Goal: Transaction & Acquisition: Purchase product/service

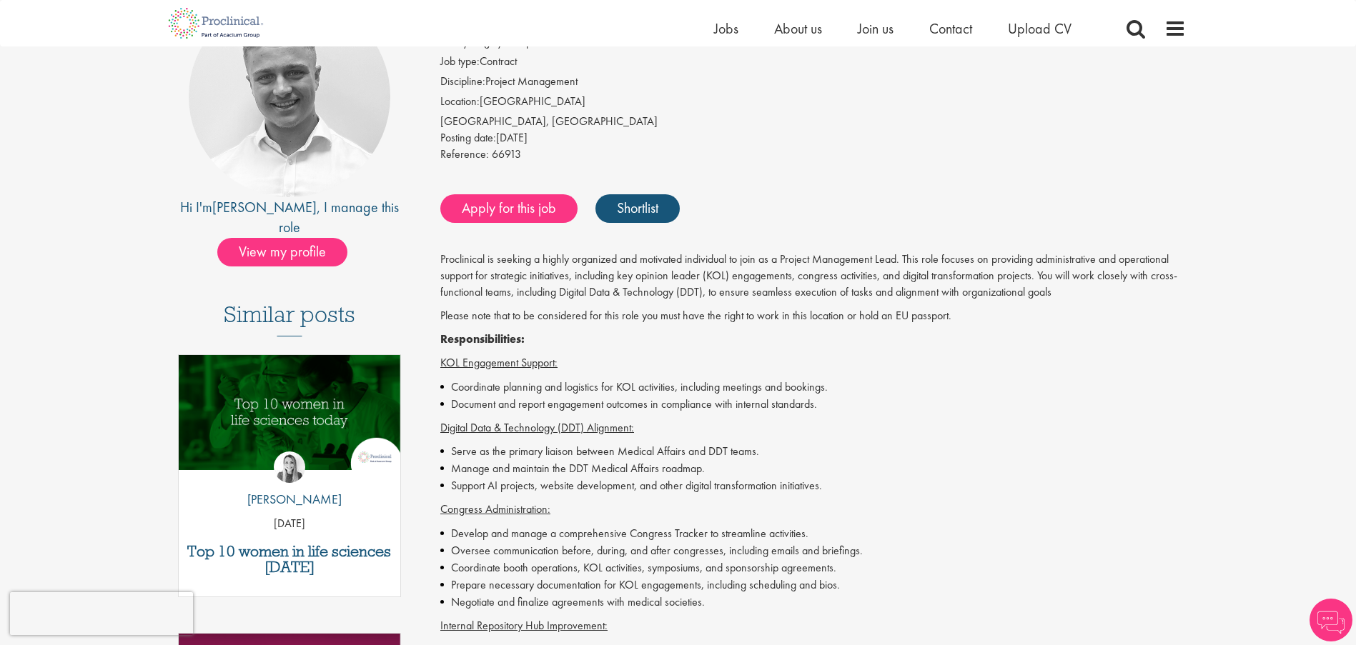
scroll to position [214, 0]
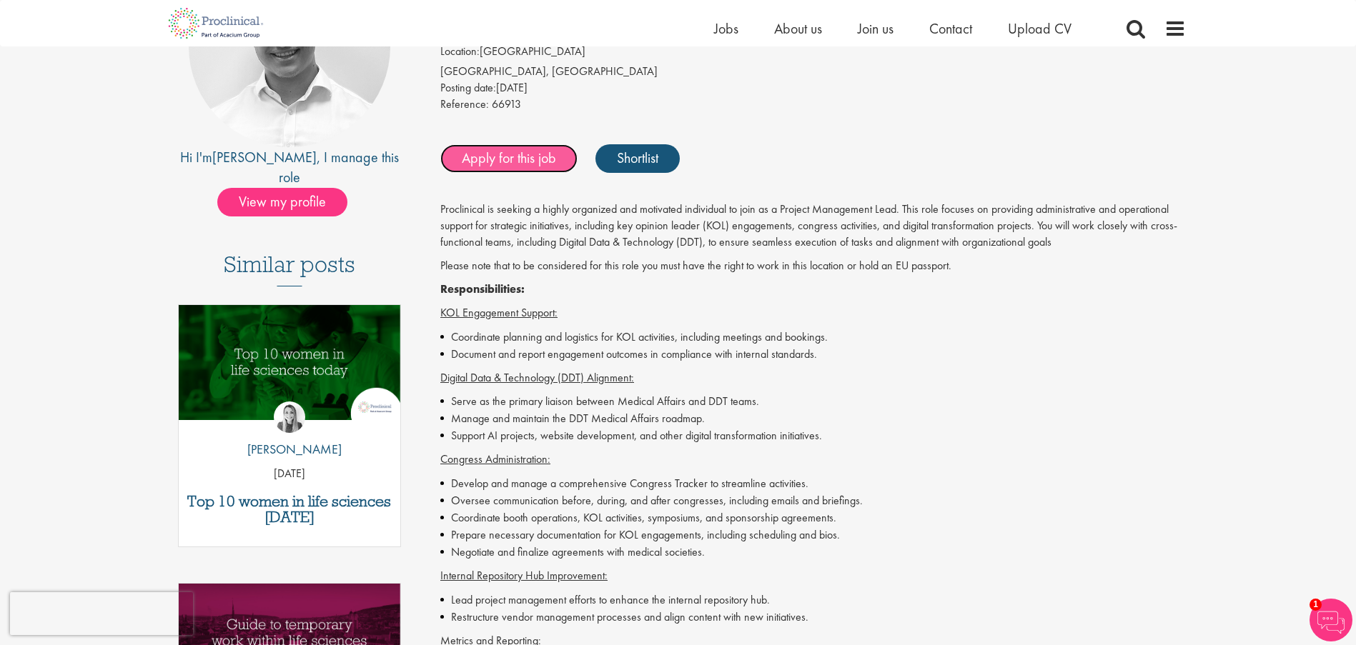
click at [476, 156] on link "Apply for this job" at bounding box center [508, 158] width 137 height 29
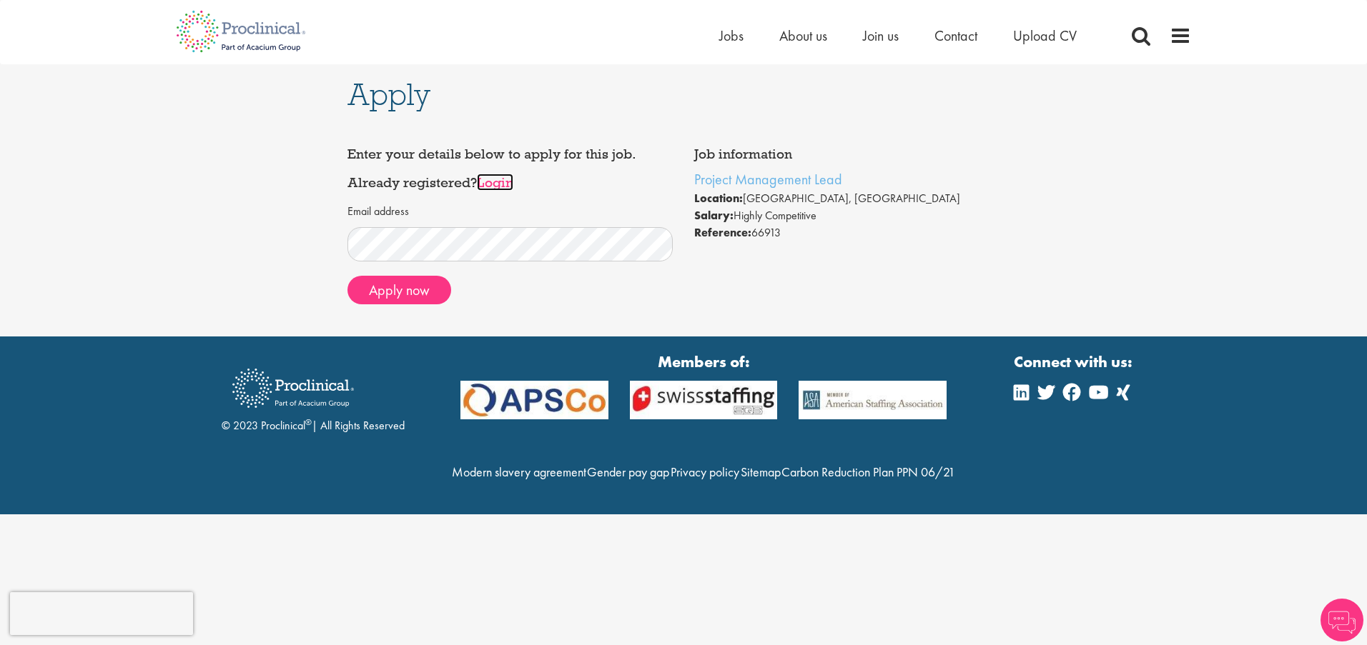
click at [492, 182] on link "Login" at bounding box center [495, 182] width 36 height 17
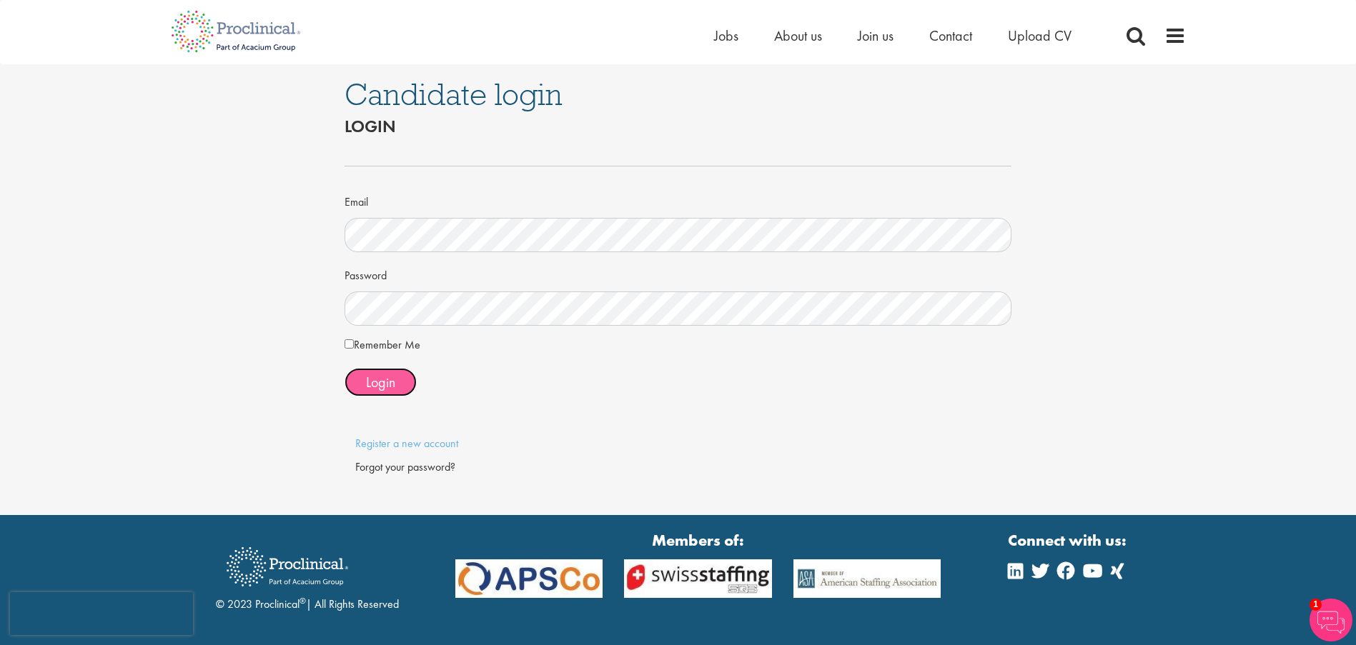
click at [380, 388] on span "Login" at bounding box center [380, 382] width 29 height 19
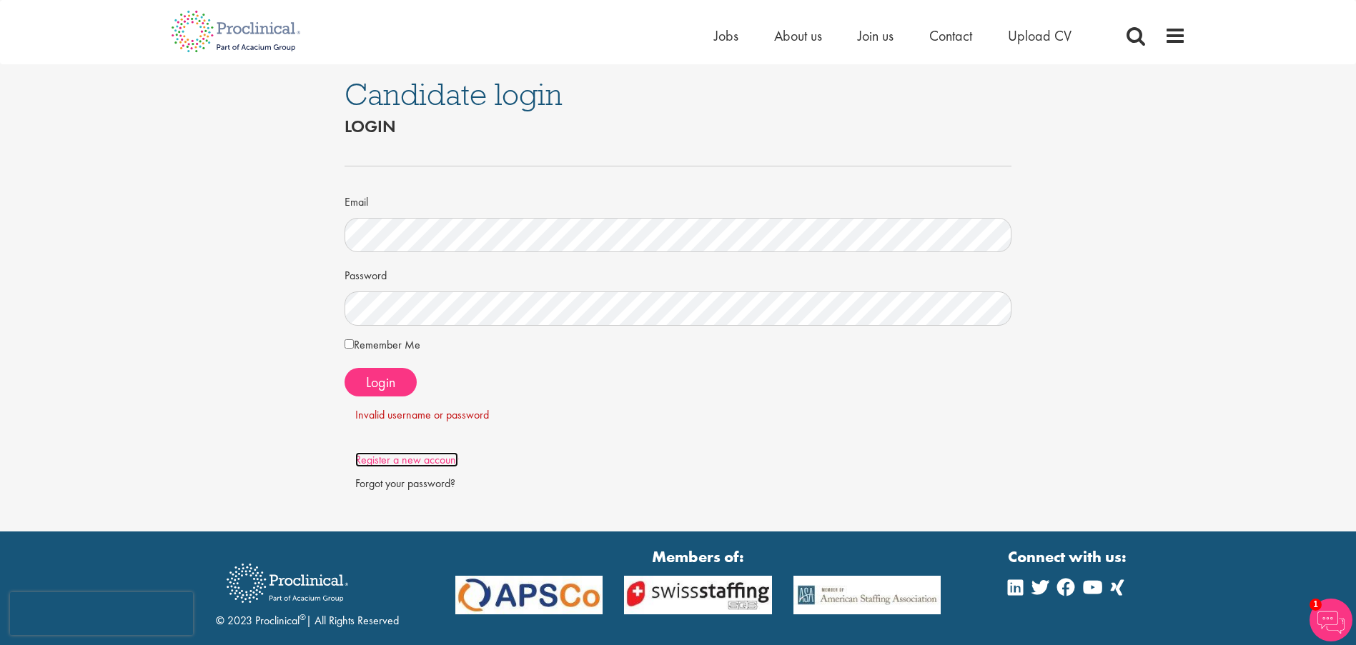
click at [395, 452] on link "Register a new account" at bounding box center [406, 459] width 103 height 15
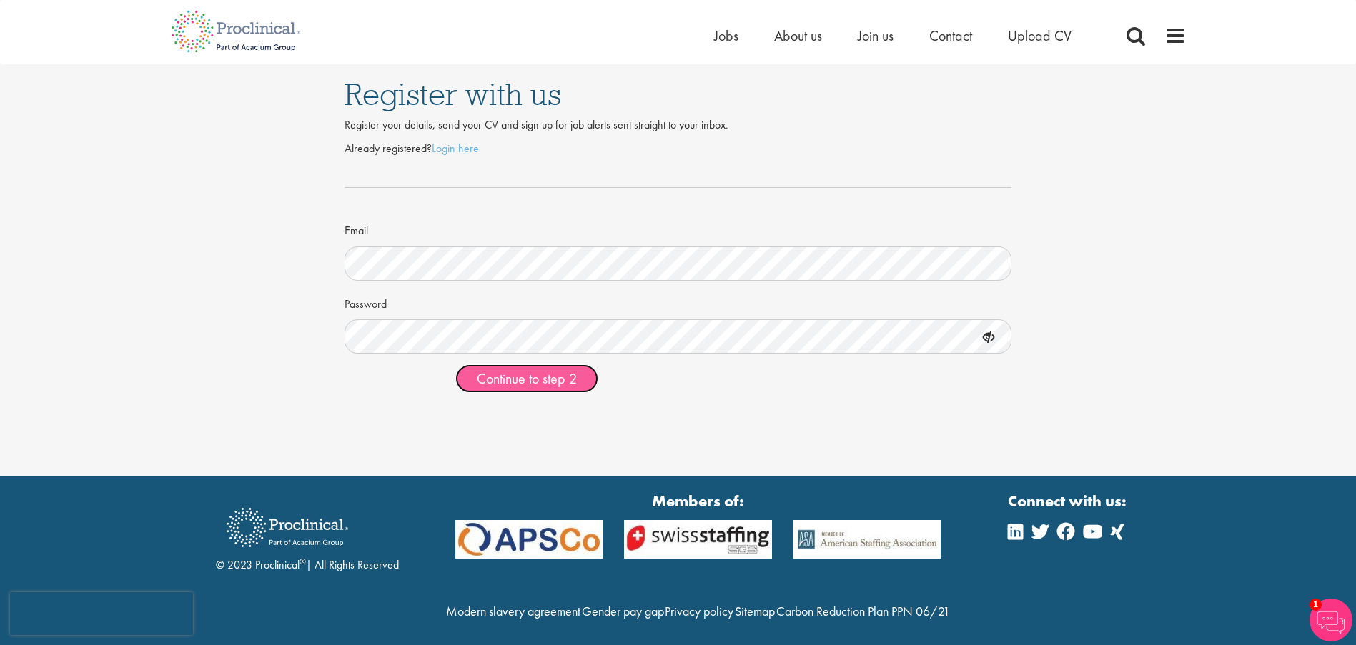
click at [516, 385] on span "Continue to step 2" at bounding box center [527, 379] width 100 height 19
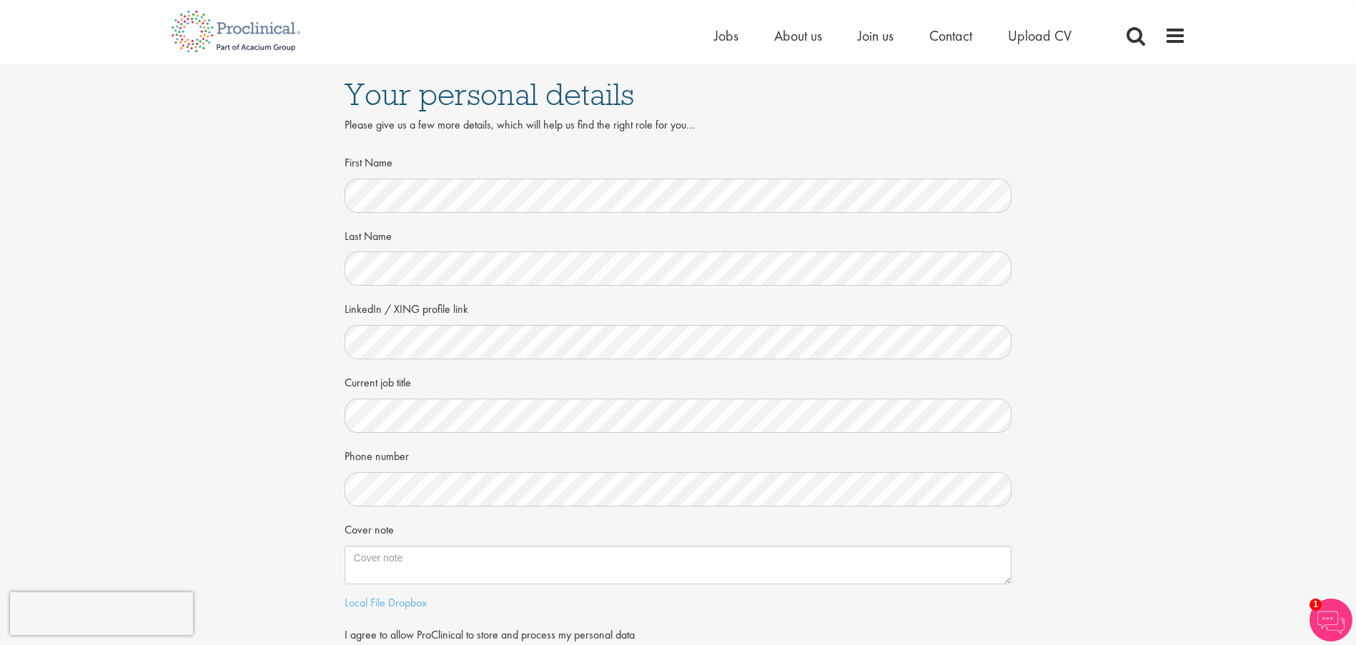
click at [200, 402] on div "Your personal details Please give us a few more details, which will help us fin…" at bounding box center [677, 391] width 1377 height 654
click at [192, 442] on div "Your personal details Please give us a few more details, which will help us fin…" at bounding box center [677, 391] width 1377 height 654
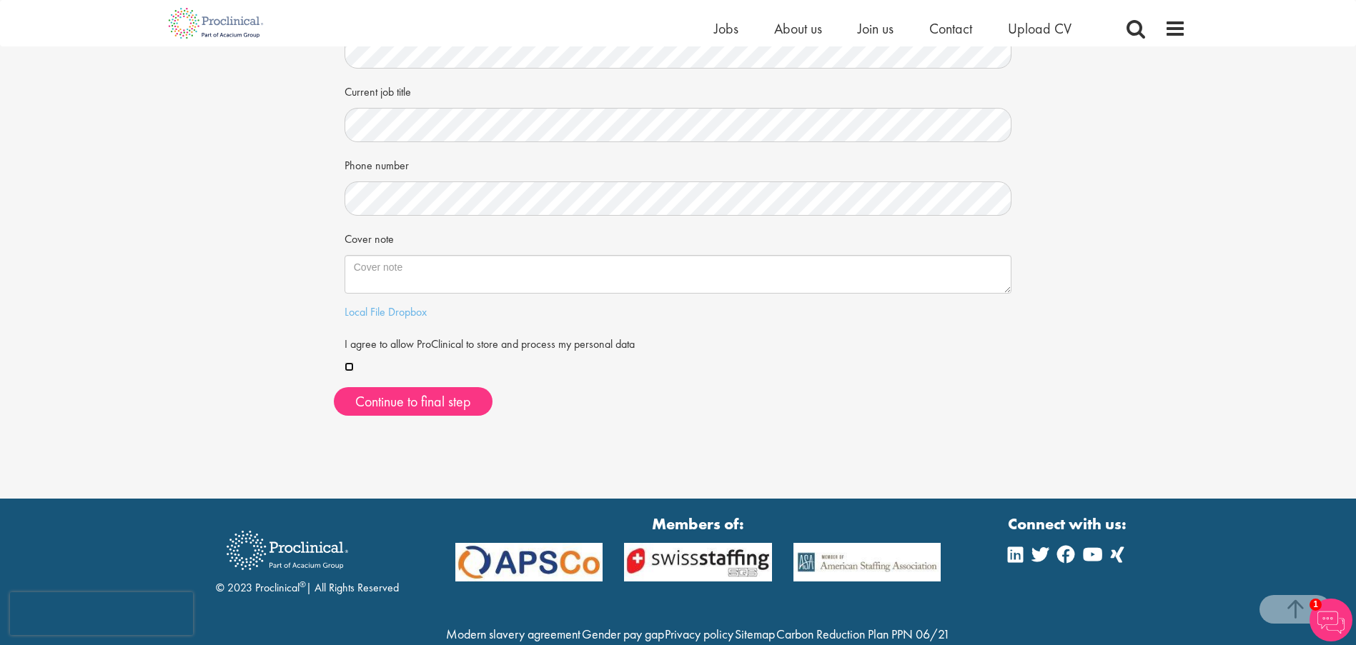
scroll to position [192, 0]
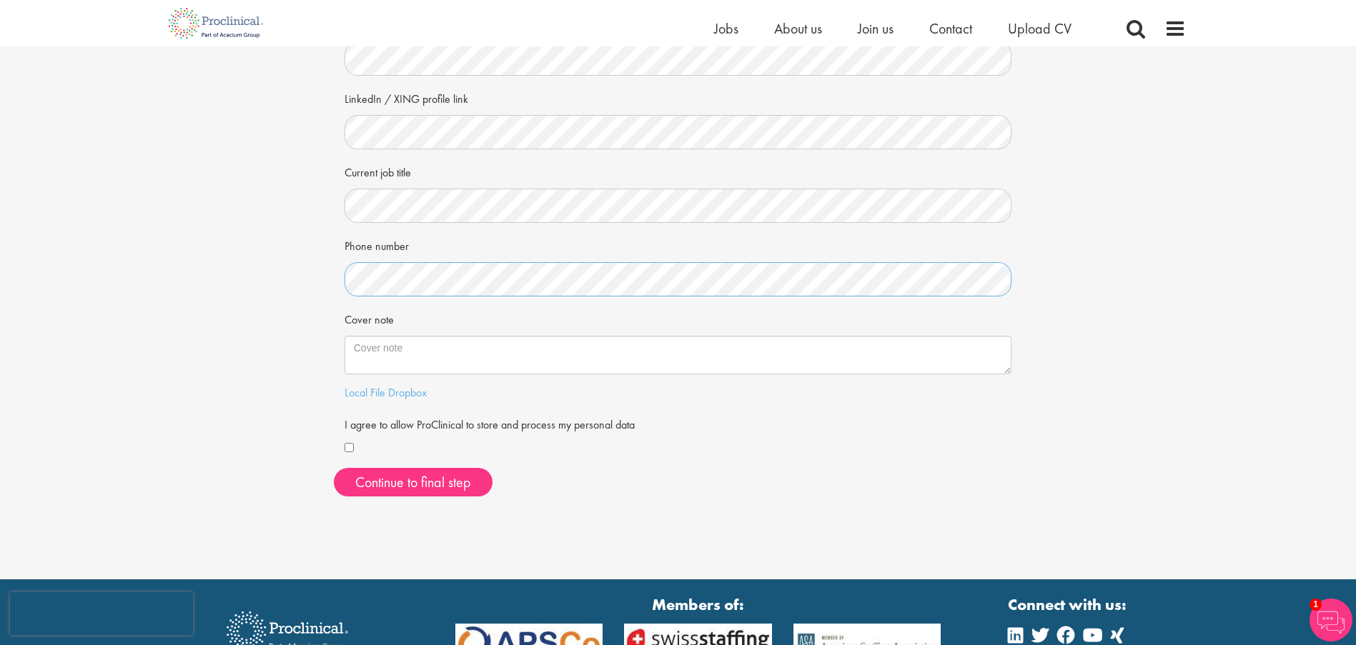
click at [184, 277] on div "Your personal details Please give us a few more details, which will help us fin…" at bounding box center [677, 181] width 1377 height 654
click at [379, 470] on button "Continue to final step" at bounding box center [413, 482] width 159 height 29
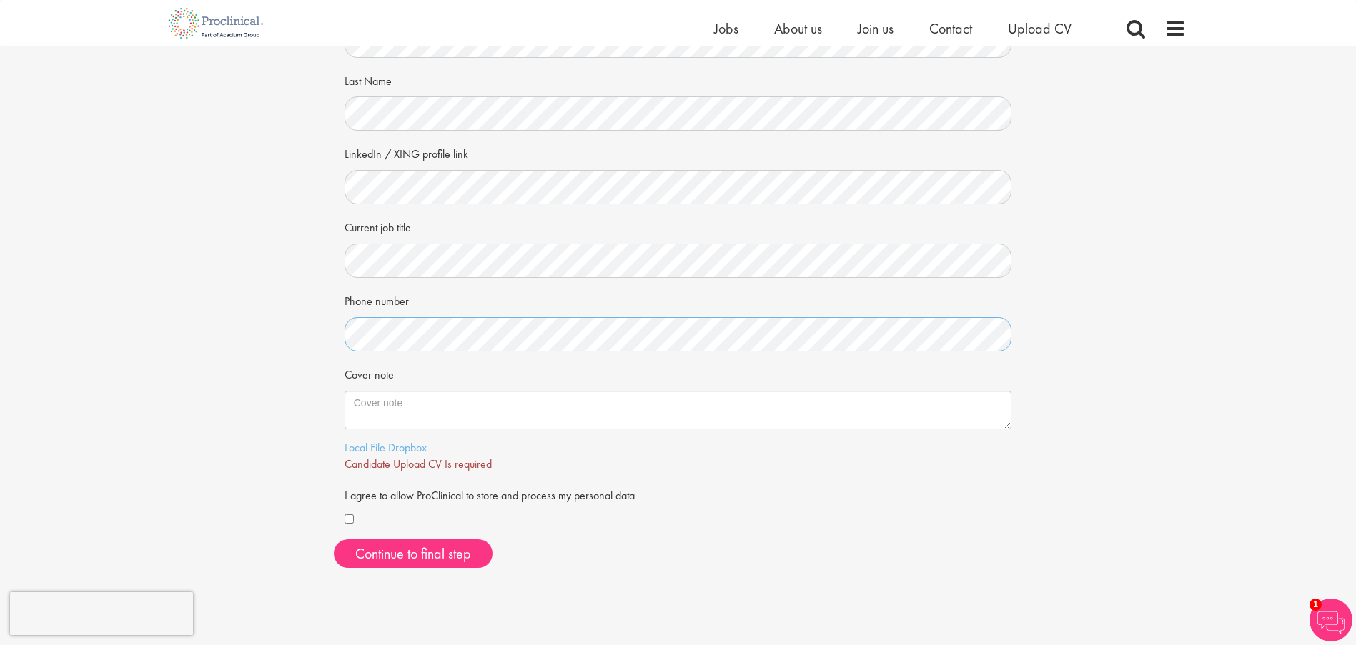
scroll to position [143, 0]
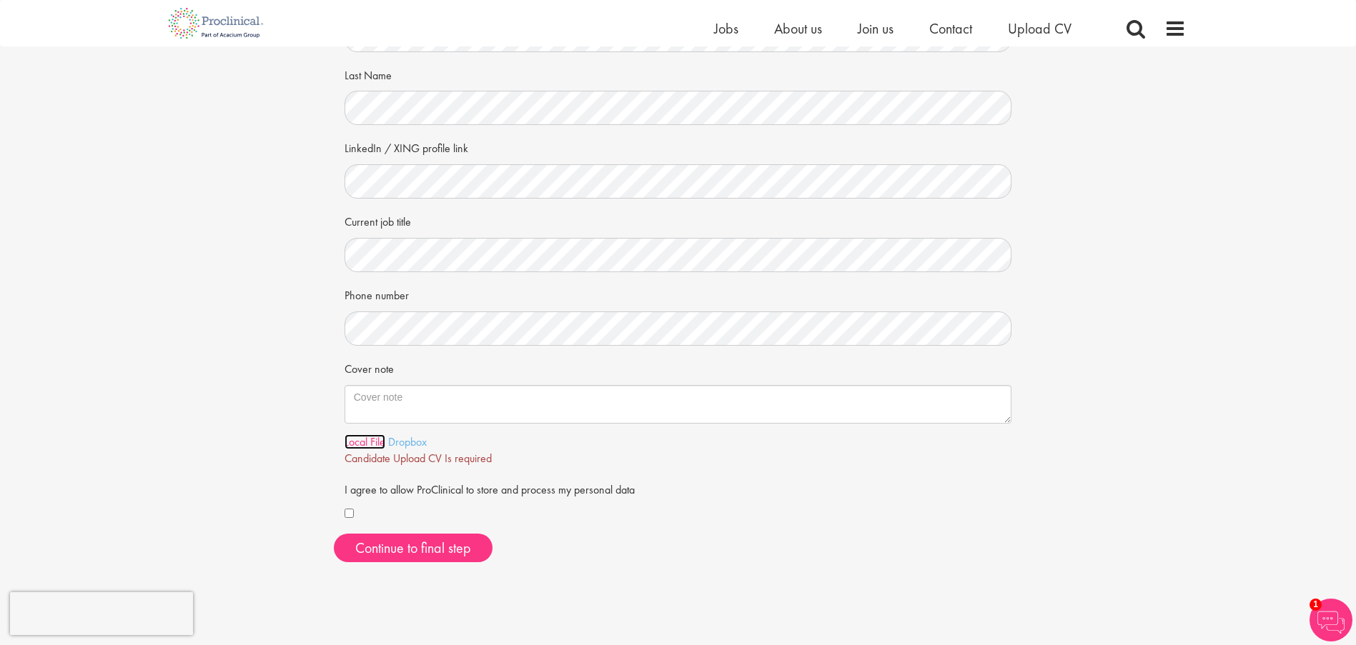
click at [367, 438] on link "Local File" at bounding box center [365, 442] width 41 height 15
click at [357, 440] on link "Local File" at bounding box center [365, 442] width 41 height 15
click at [376, 549] on span "Continue to final step" at bounding box center [413, 548] width 116 height 19
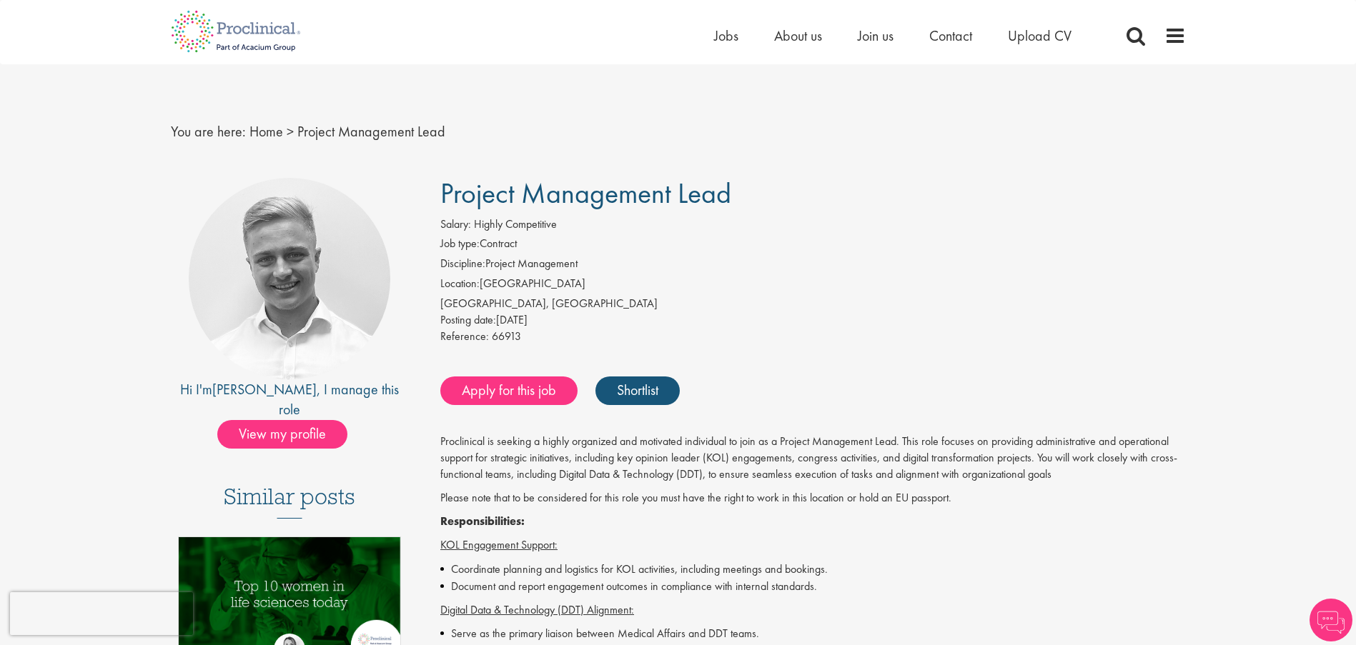
click at [480, 192] on span "Project Management Lead" at bounding box center [585, 193] width 291 height 36
click at [310, 420] on span "View my profile" at bounding box center [282, 434] width 130 height 29
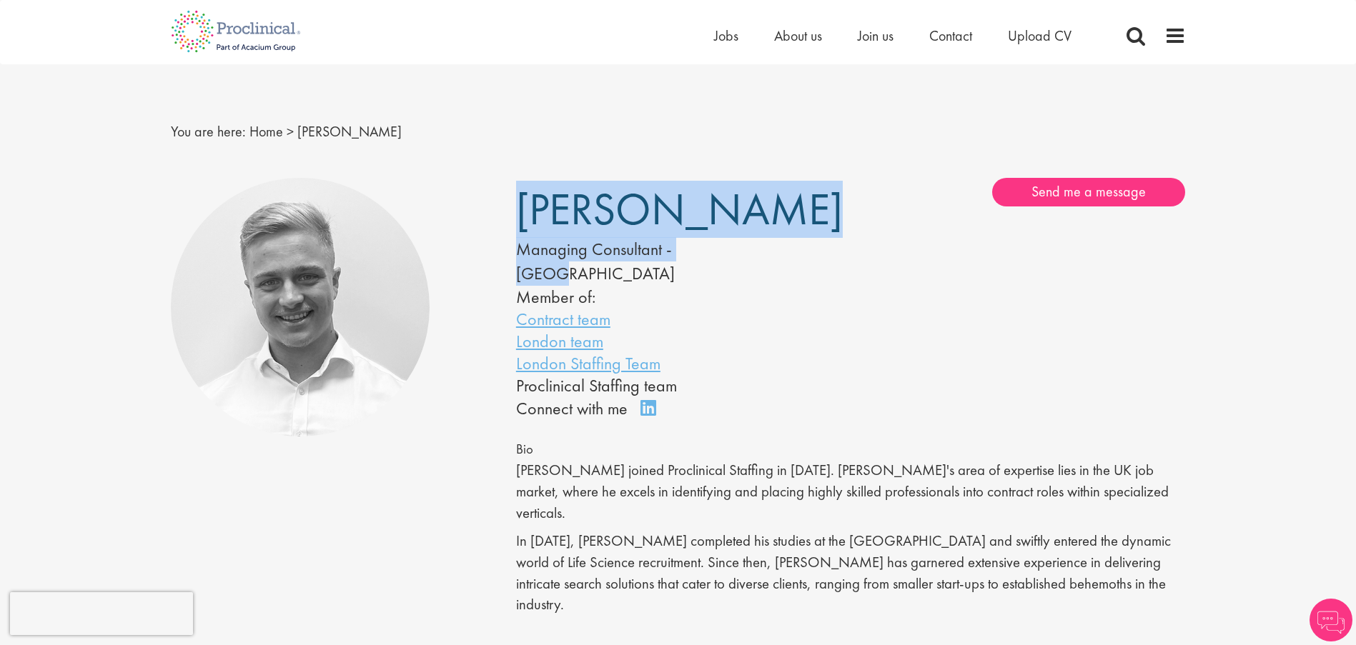
drag, startPoint x: 504, startPoint y: 211, endPoint x: 712, endPoint y: 233, distance: 209.2
click at [712, 233] on div "[PERSON_NAME] Managing Consultant - [GEOGRAPHIC_DATA] Member of: Contract team …" at bounding box center [678, 408] width 1036 height 474
click at [712, 234] on div "[PERSON_NAME] Managing Consultant - [GEOGRAPHIC_DATA] Member of: Contract team …" at bounding box center [677, 300] width 345 height 244
click at [570, 224] on span "Joshua Bye" at bounding box center [679, 209] width 327 height 57
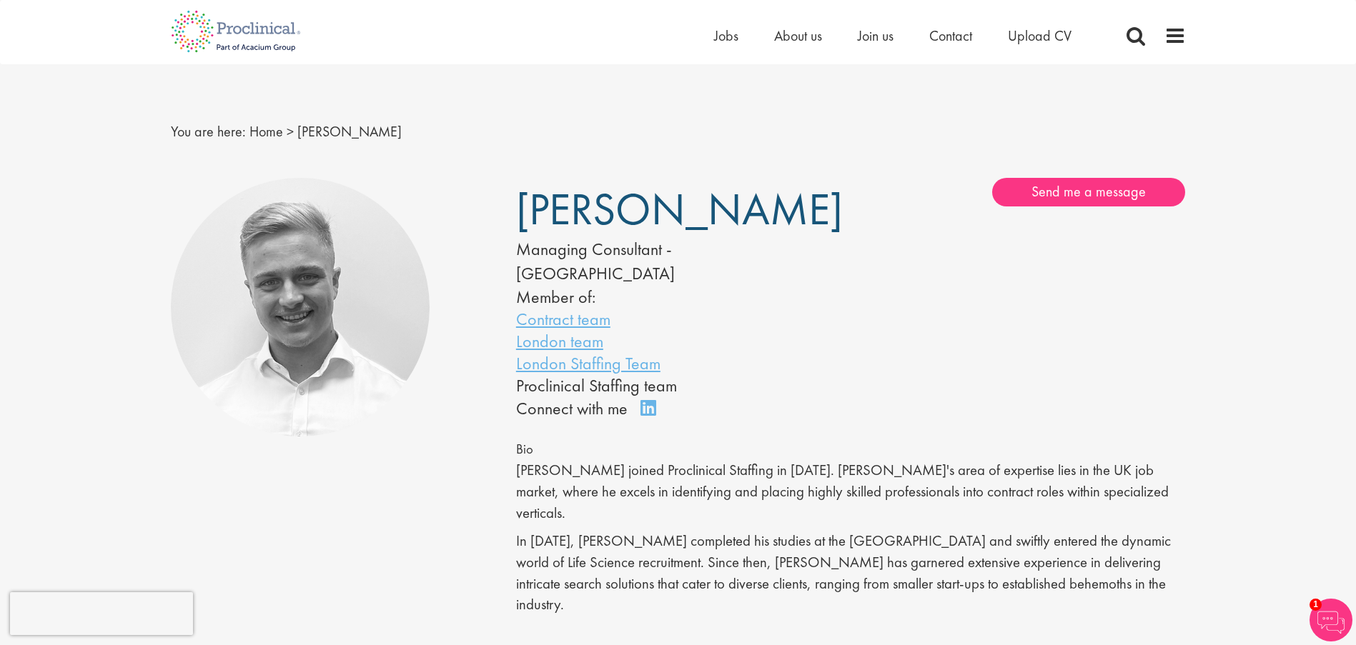
drag, startPoint x: 516, startPoint y: 206, endPoint x: 710, endPoint y: 221, distance: 194.3
click at [710, 221] on span "Joshua Bye" at bounding box center [679, 209] width 327 height 57
copy span "Joshua Bye"
click at [613, 531] on p "In 2019, Joshua completed his studies at the University of Bournemouth and swif…" at bounding box center [851, 573] width 670 height 85
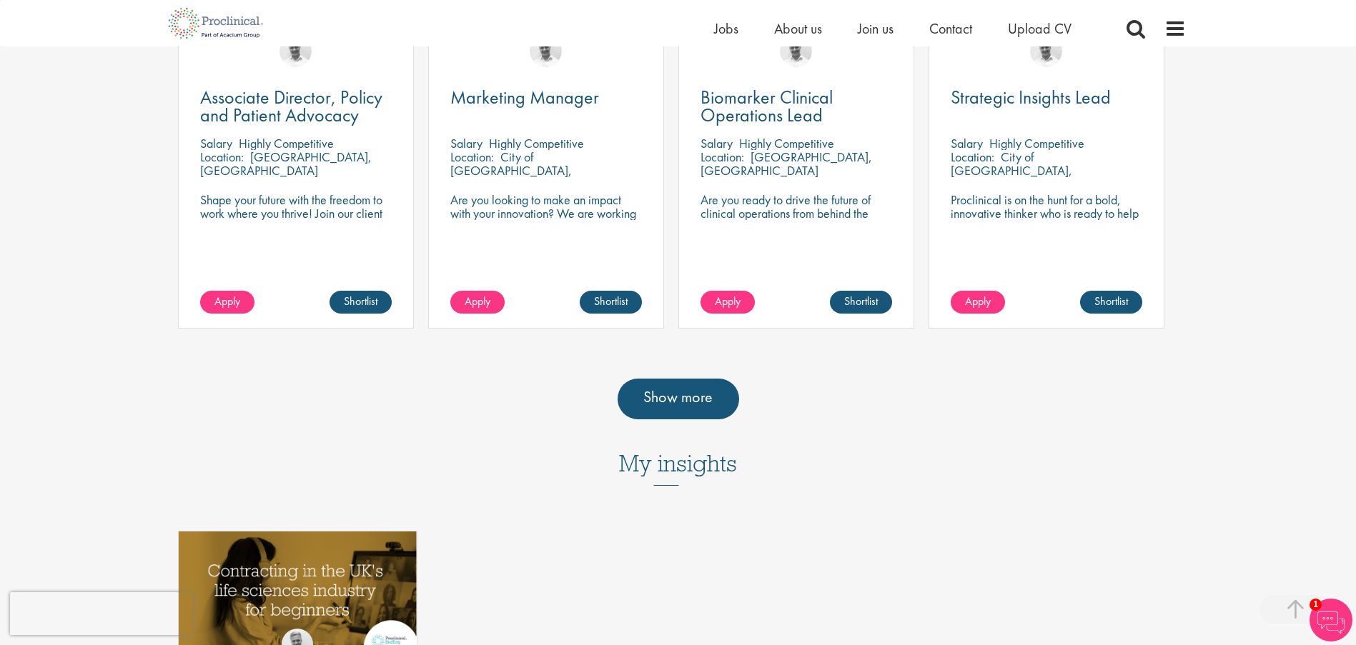
scroll to position [715, 0]
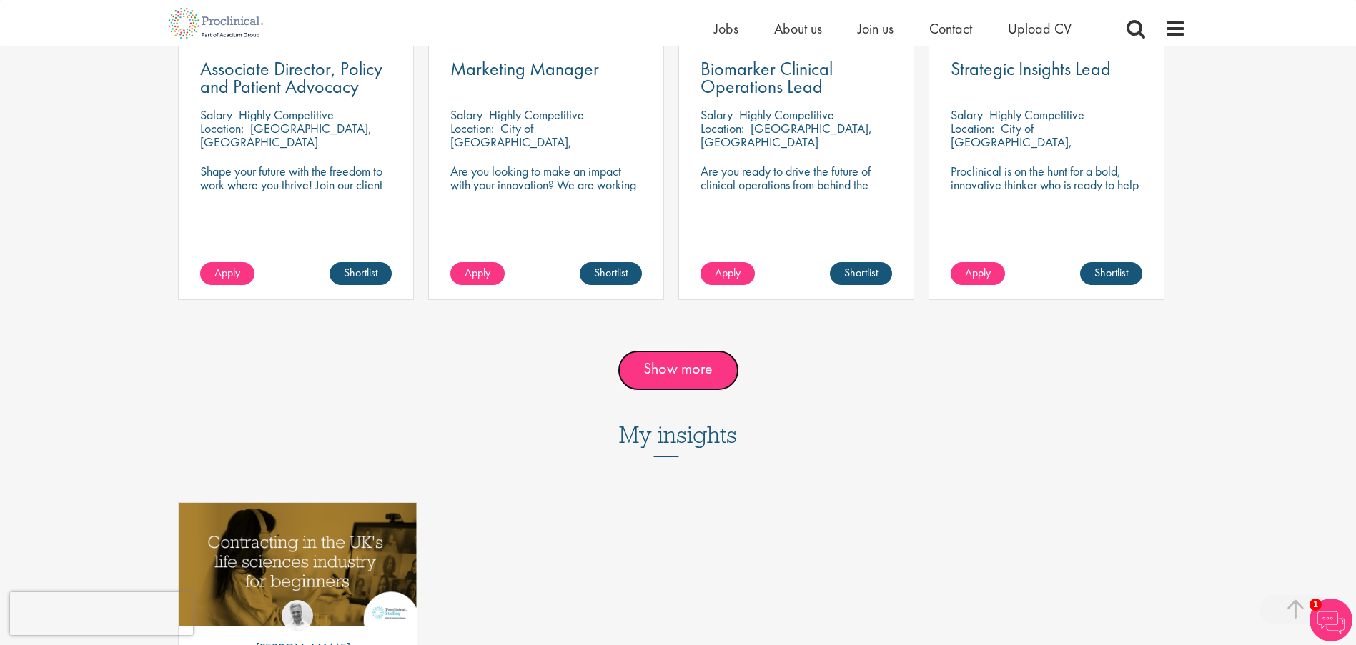
click at [683, 350] on link "Show more" at bounding box center [679, 370] width 122 height 40
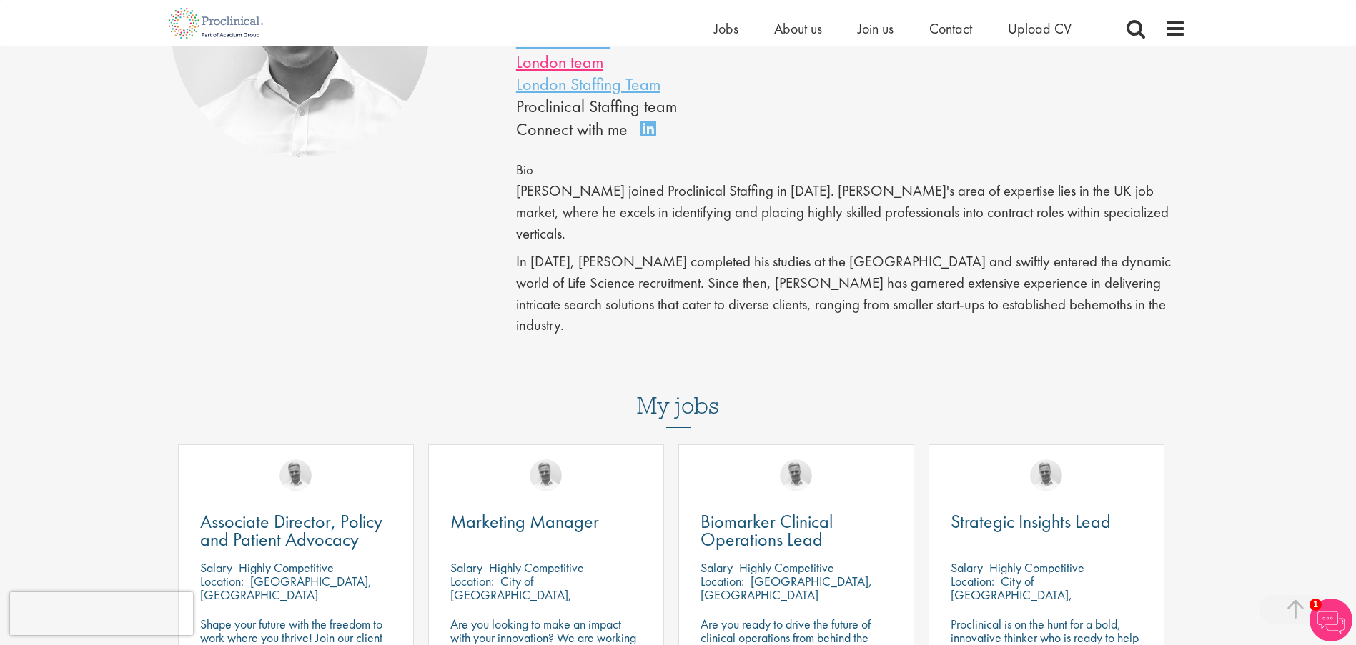
scroll to position [0, 0]
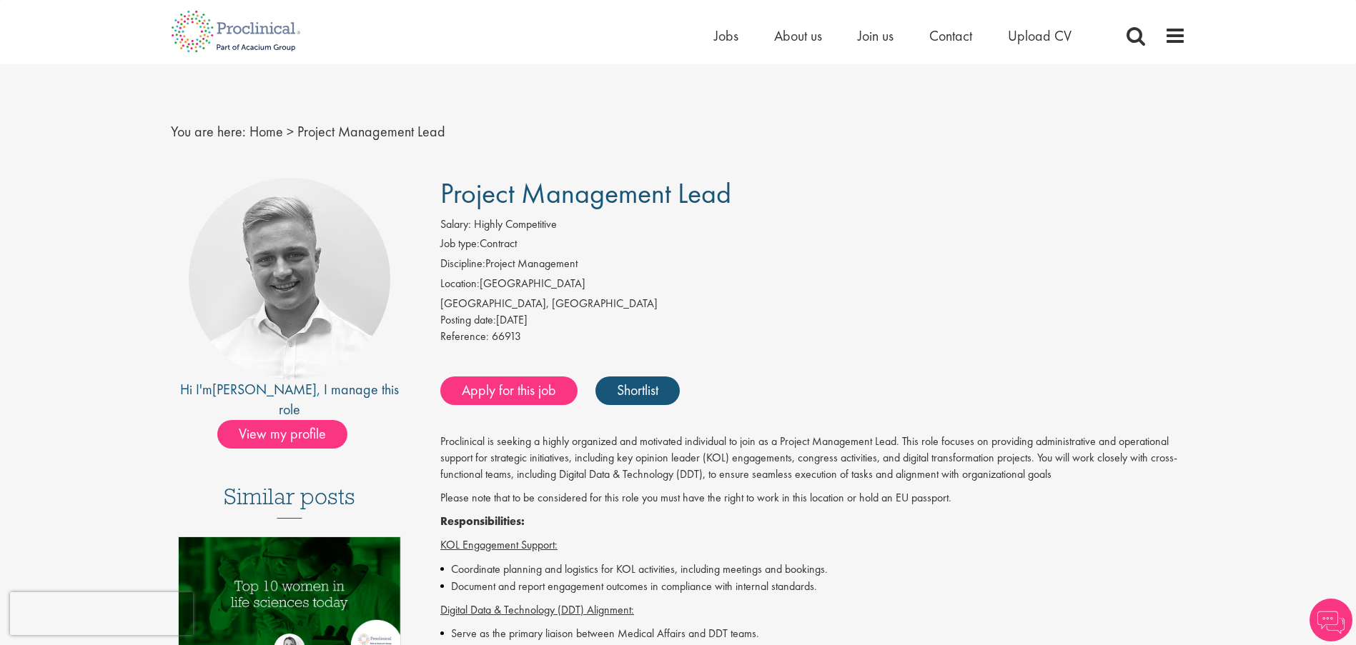
drag, startPoint x: 448, startPoint y: 189, endPoint x: 676, endPoint y: 177, distance: 228.3
click at [676, 177] on span "Project Management Lead" at bounding box center [585, 193] width 291 height 36
drag, startPoint x: 743, startPoint y: 182, endPoint x: 440, endPoint y: 186, distance: 303.8
copy span "Project Management Lead"
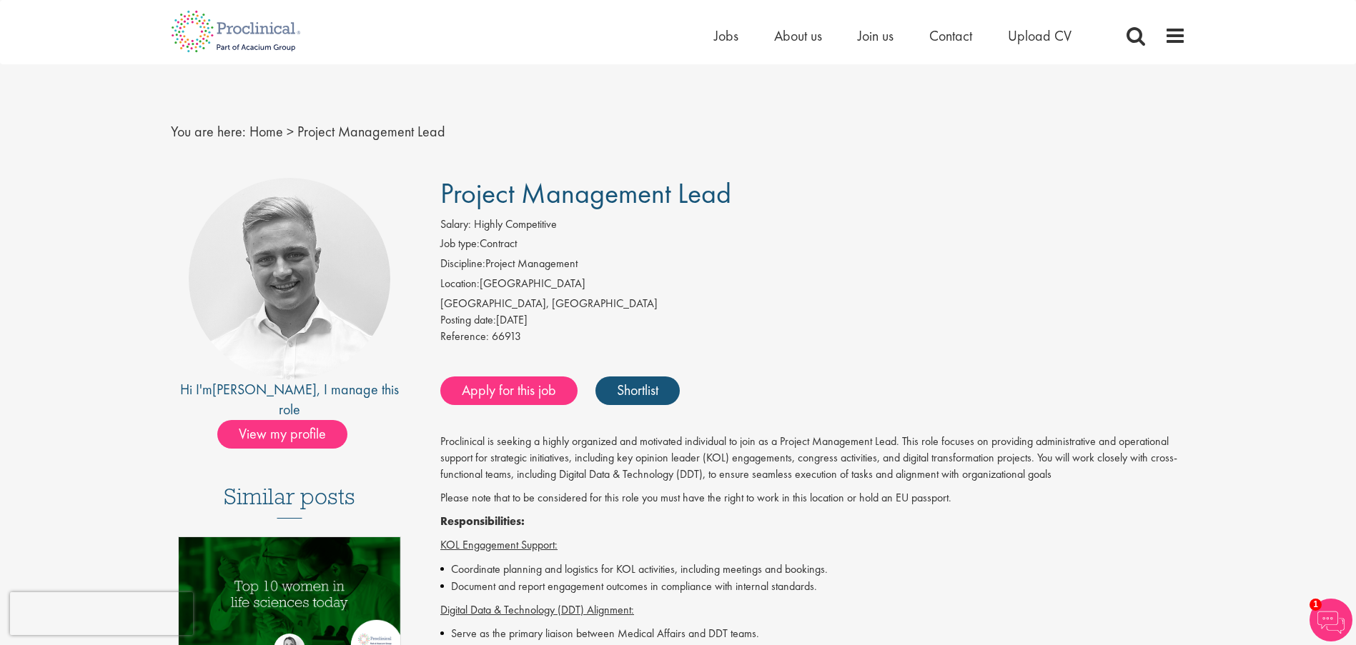
click at [555, 296] on div "Zürich, Switzerland" at bounding box center [813, 304] width 746 height 16
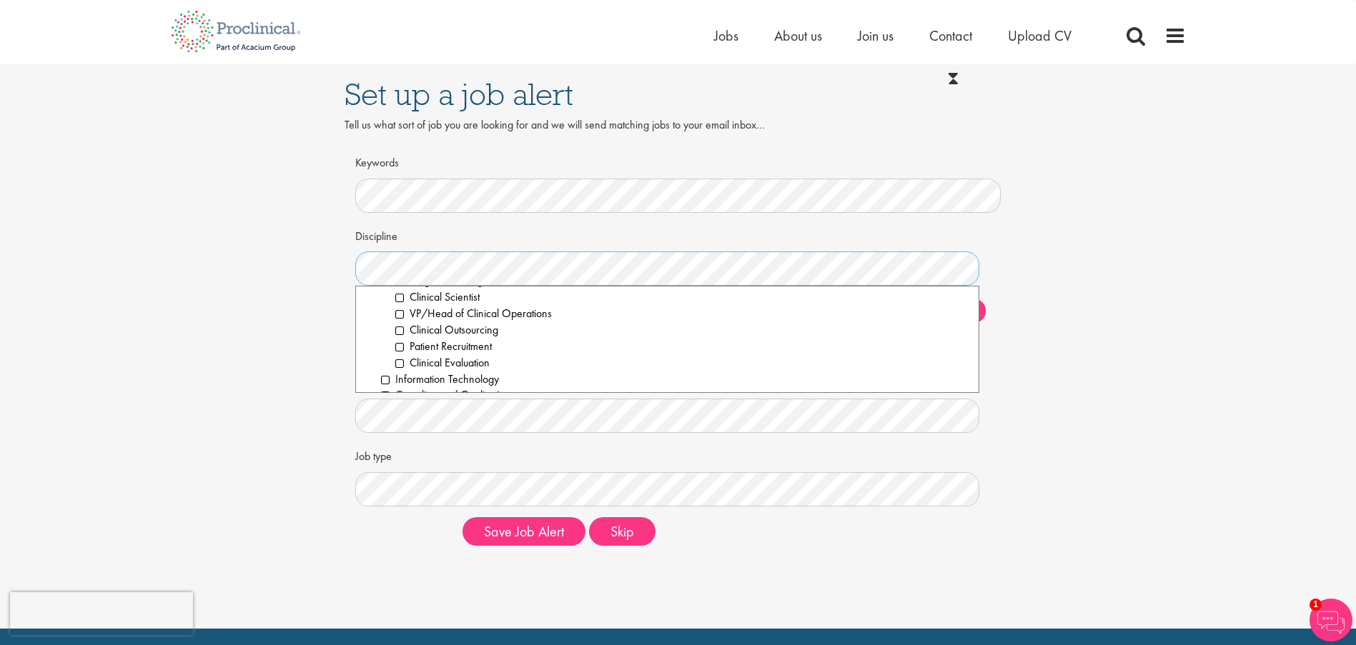
scroll to position [500, 0]
click at [382, 312] on li "Information Technology" at bounding box center [675, 308] width 588 height 16
click at [396, 304] on li "Project Management" at bounding box center [681, 303] width 573 height 16
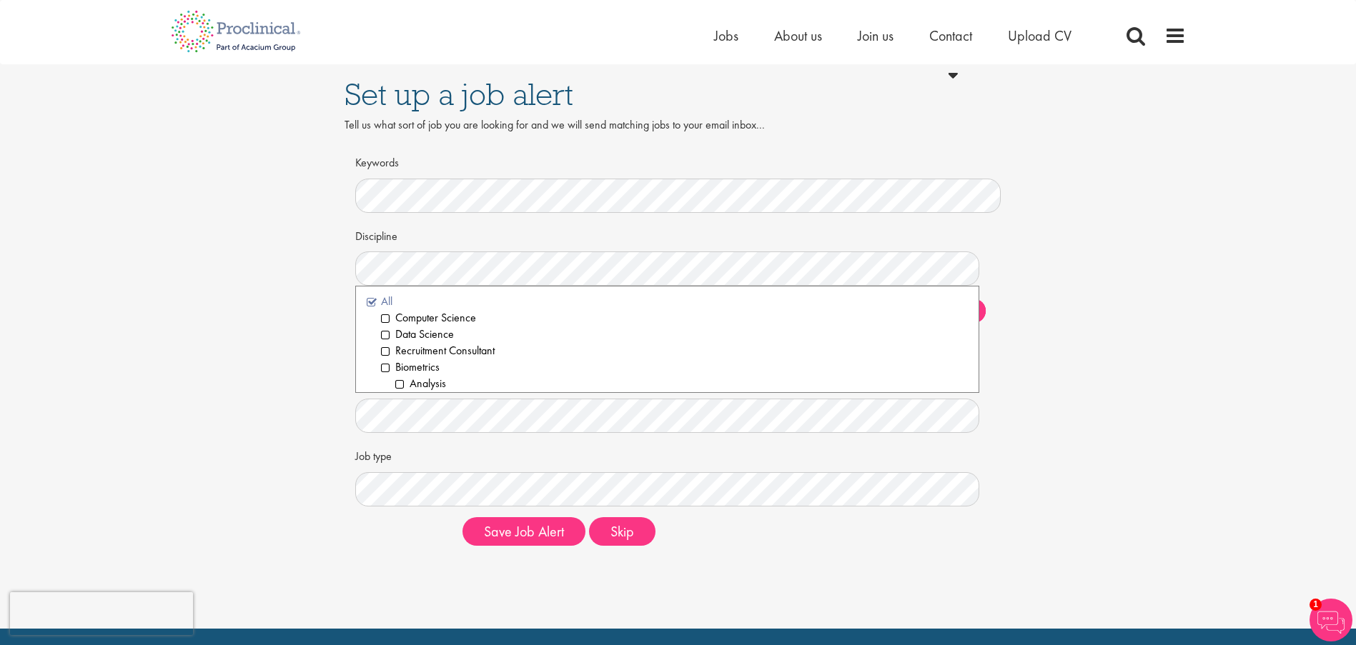
click at [374, 303] on li "All" at bounding box center [668, 302] width 602 height 16
click at [373, 304] on li "All" at bounding box center [668, 302] width 602 height 16
click at [382, 307] on li "Information Technology" at bounding box center [675, 308] width 588 height 16
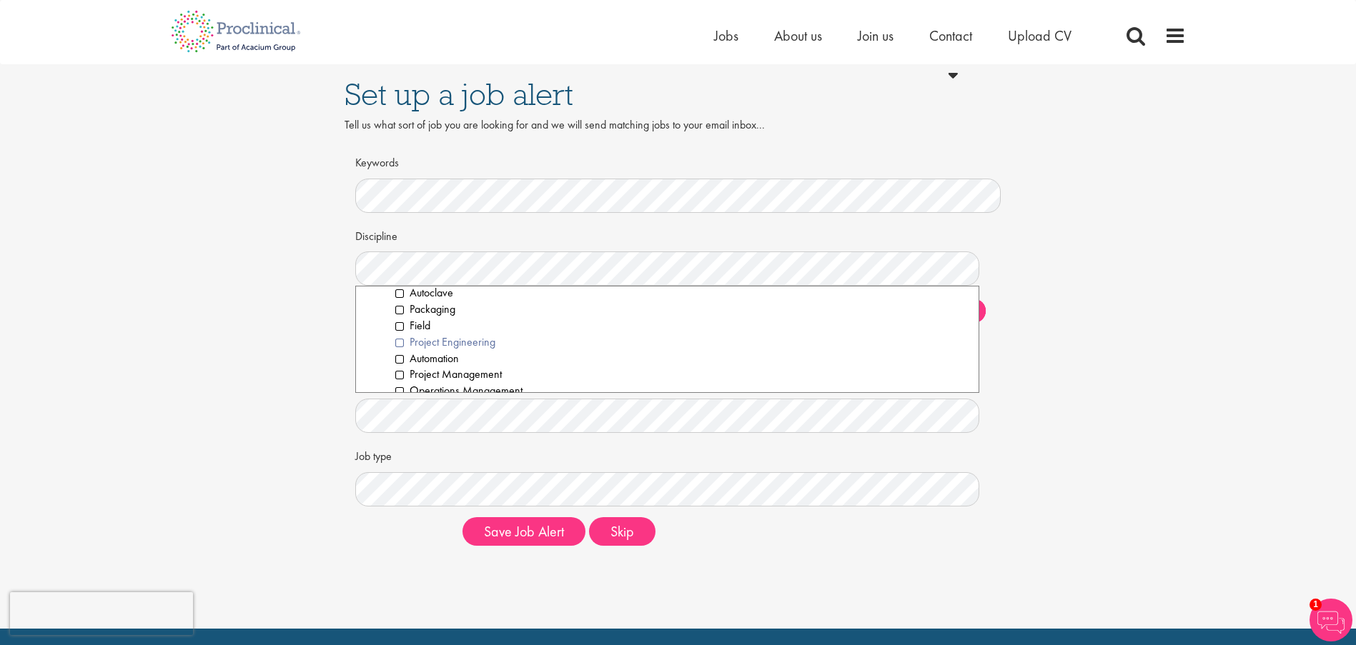
click at [397, 342] on li "Project Engineering" at bounding box center [681, 343] width 573 height 16
click at [400, 338] on li "Project Engineering" at bounding box center [681, 343] width 573 height 16
click at [395, 304] on li "Project Management" at bounding box center [681, 303] width 573 height 16
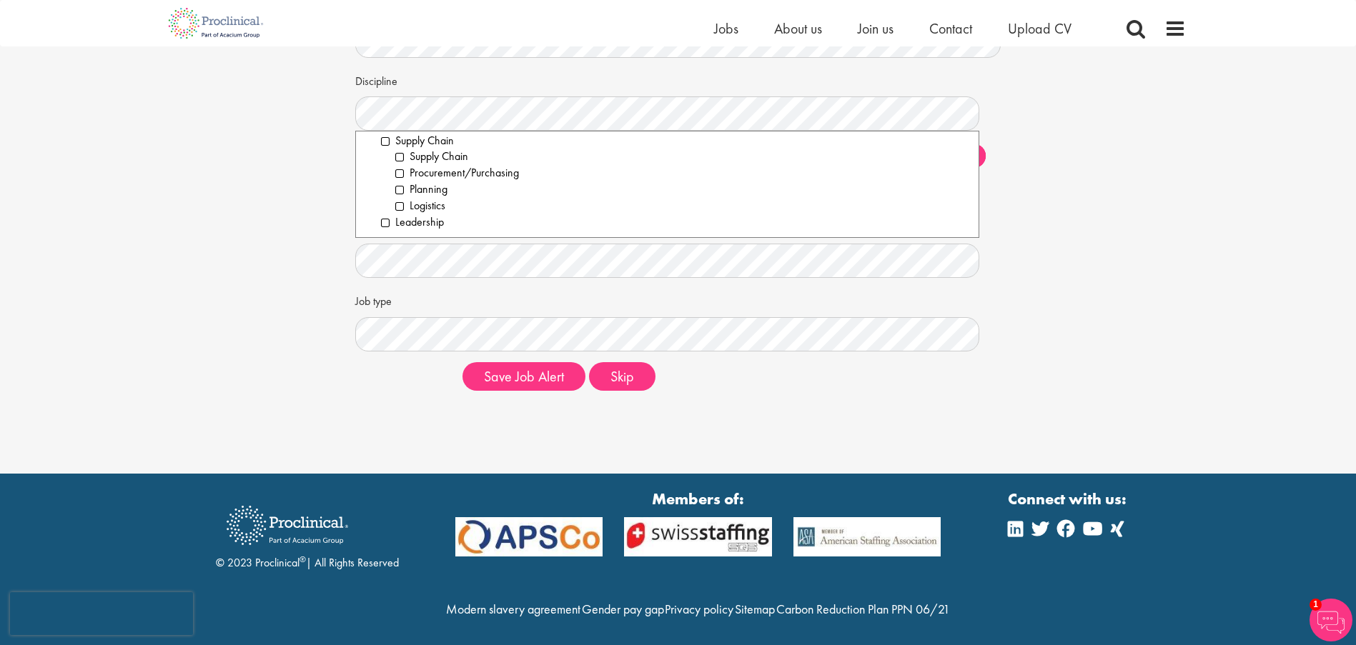
scroll to position [143, 0]
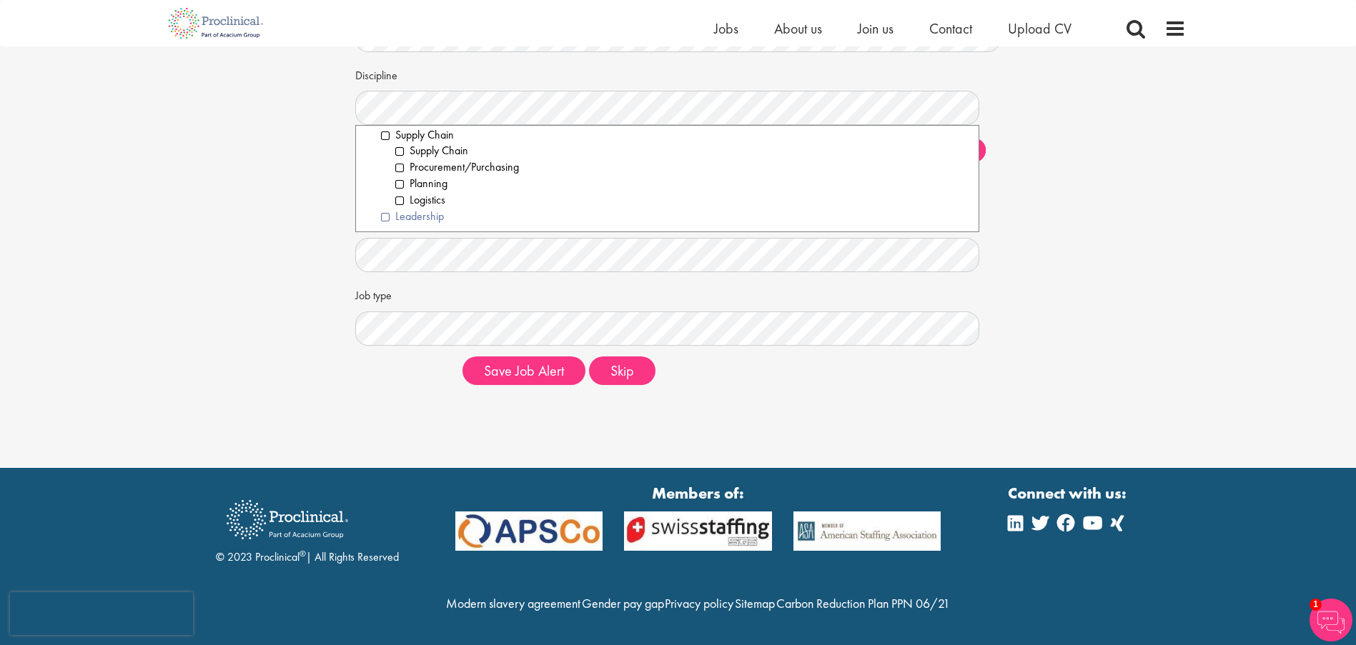
click at [385, 219] on li "Leadership" at bounding box center [675, 217] width 588 height 16
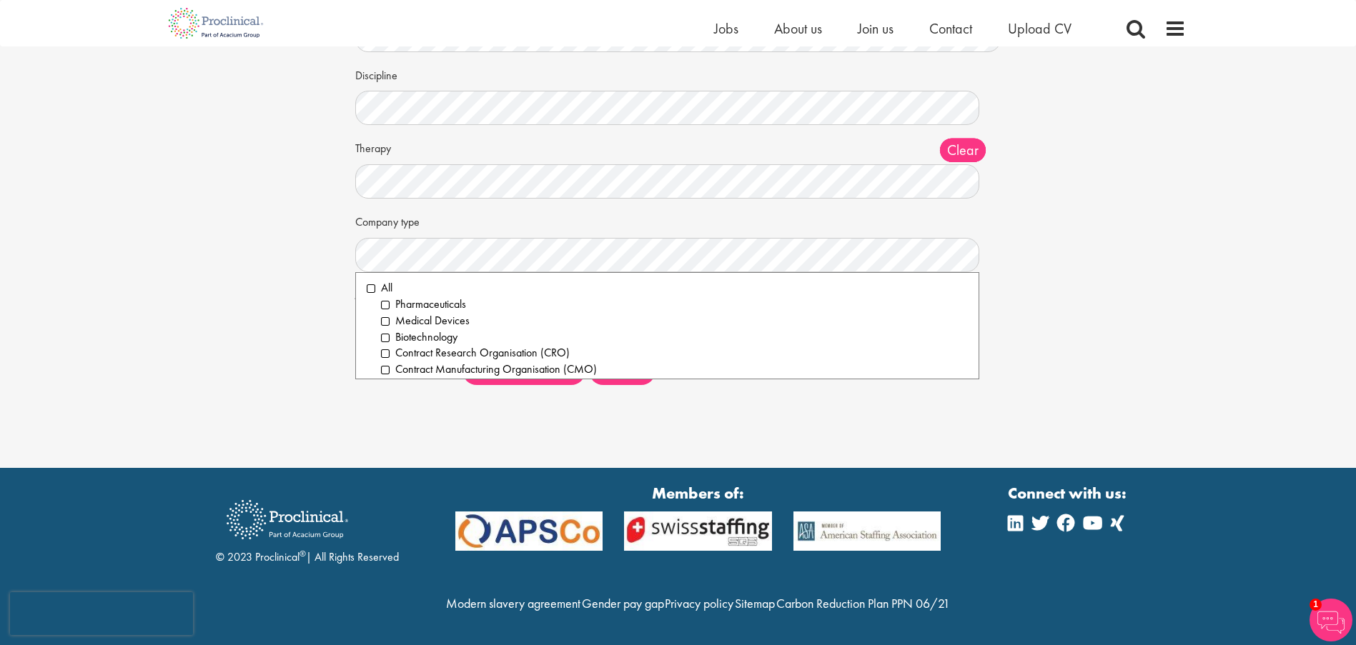
click at [244, 184] on div "Set up a job alert Tell us what sort of job you are looking for and we will sen…" at bounding box center [677, 150] width 1377 height 493
click at [385, 322] on li "Medical Devices" at bounding box center [675, 321] width 588 height 16
click at [385, 304] on li "Pharmaceuticals" at bounding box center [675, 305] width 588 height 16
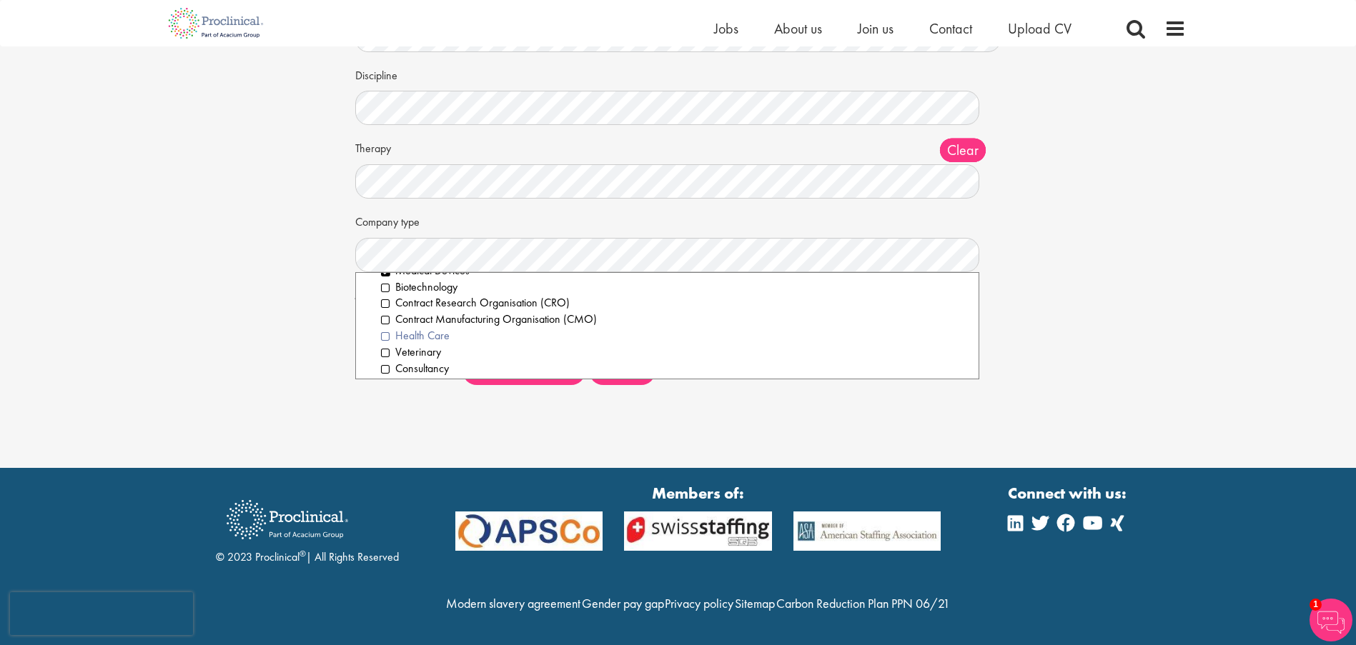
scroll to position [71, 0]
click at [383, 312] on li "Health Care" at bounding box center [675, 315] width 588 height 16
click at [385, 291] on li "Health IT/Data" at bounding box center [675, 292] width 588 height 16
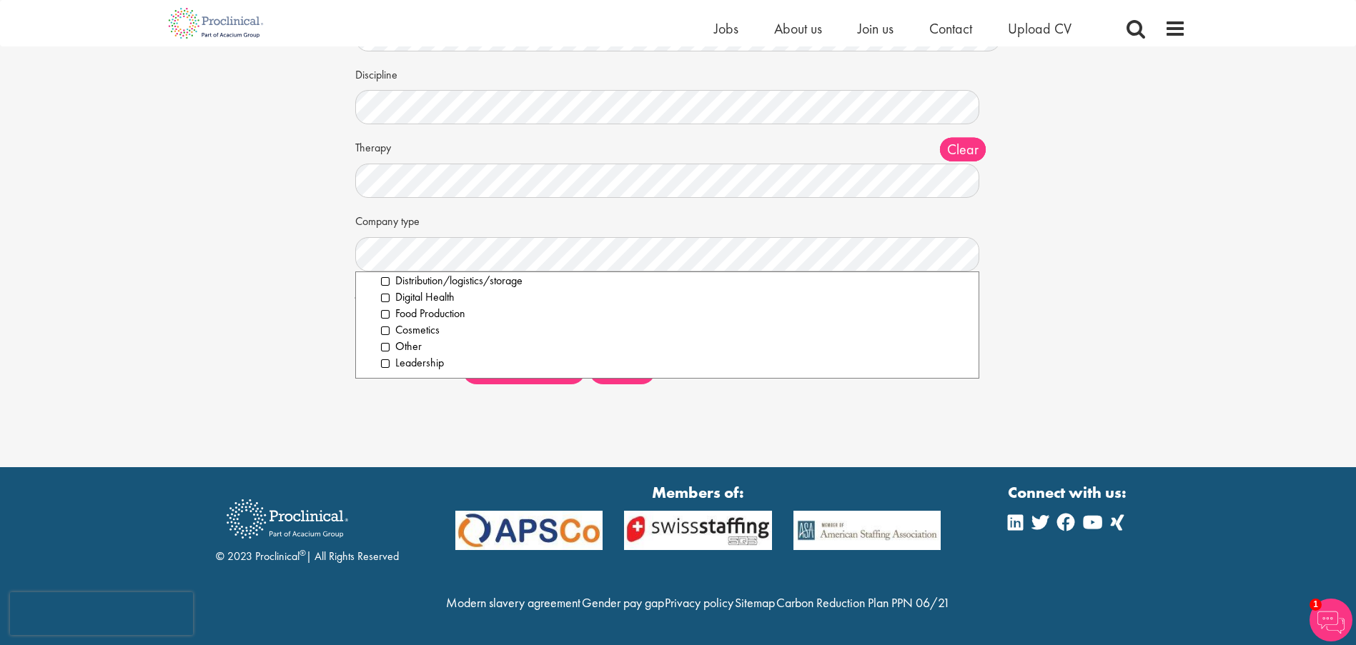
click at [314, 297] on div "Set up a job alert Tell us what sort of job you are looking for and we will sen…" at bounding box center [677, 149] width 1377 height 493
click at [279, 284] on div "Set up a job alert Tell us what sort of job you are looking for and we will sen…" at bounding box center [677, 149] width 1377 height 493
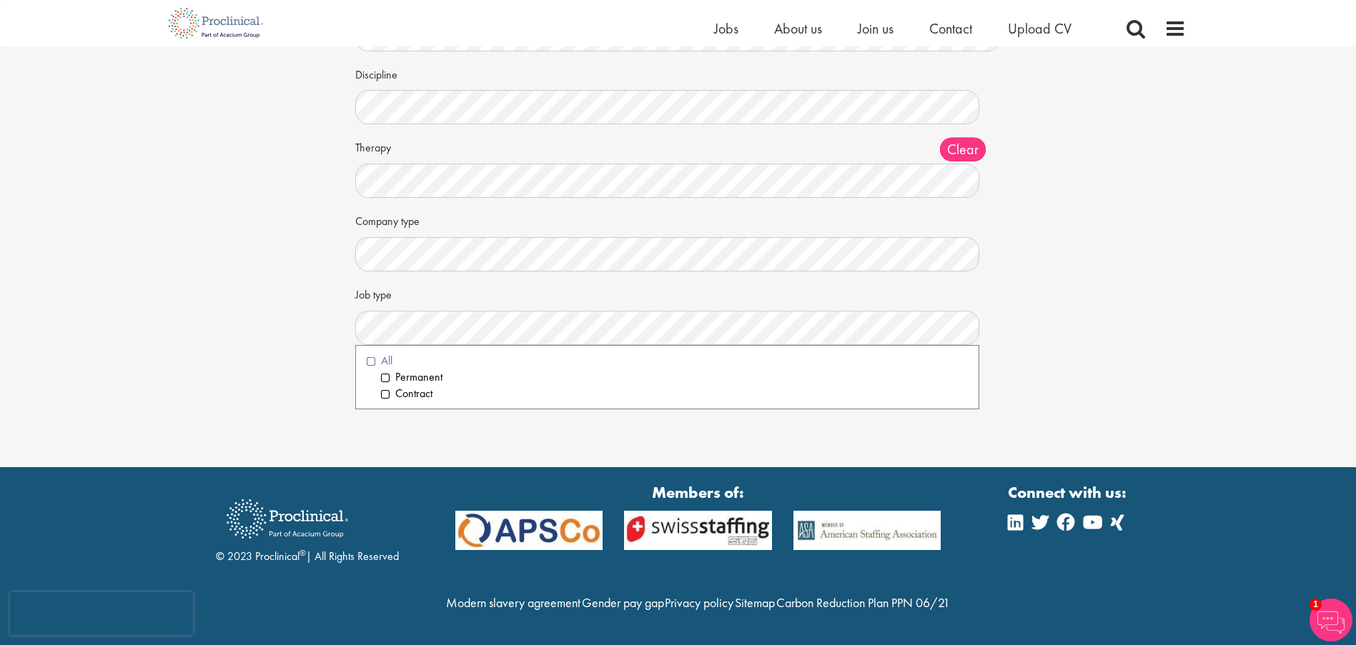
click at [367, 353] on li "All" at bounding box center [668, 361] width 602 height 16
click at [279, 306] on div "Set up a job alert Tell us what sort of job you are looking for and we will sen…" at bounding box center [677, 149] width 1377 height 493
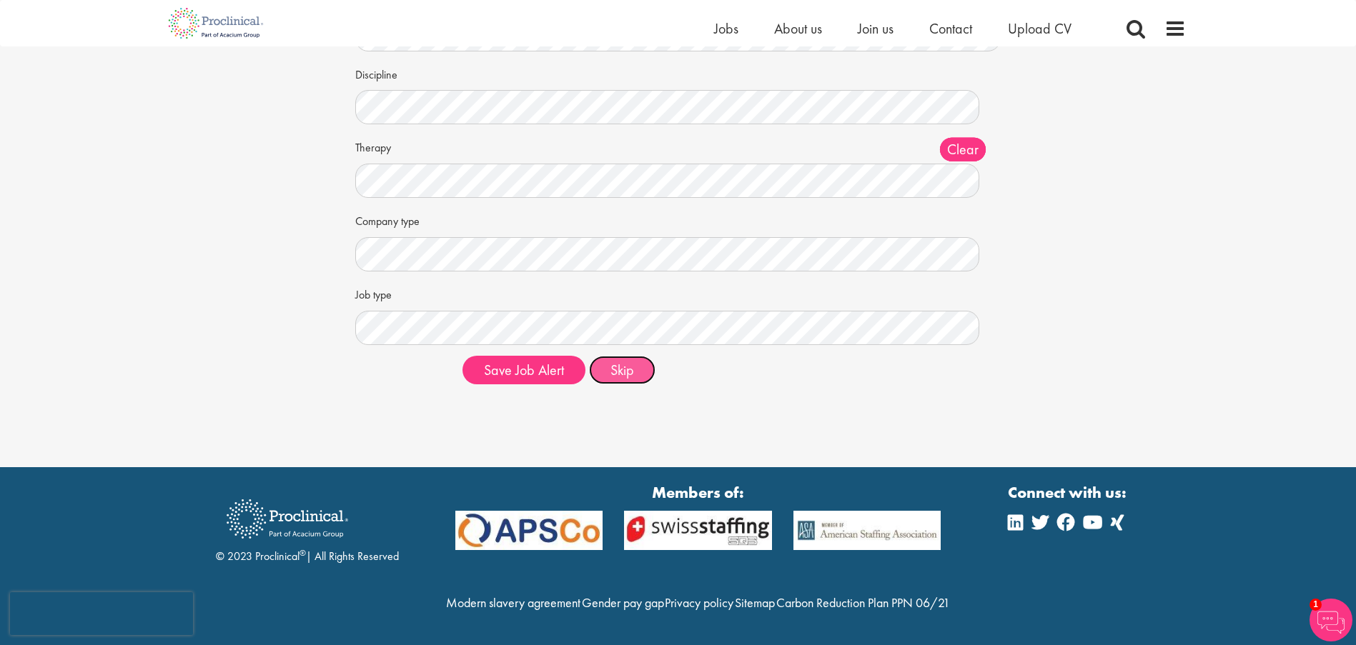
click at [608, 356] on button "Skip" at bounding box center [622, 370] width 66 height 29
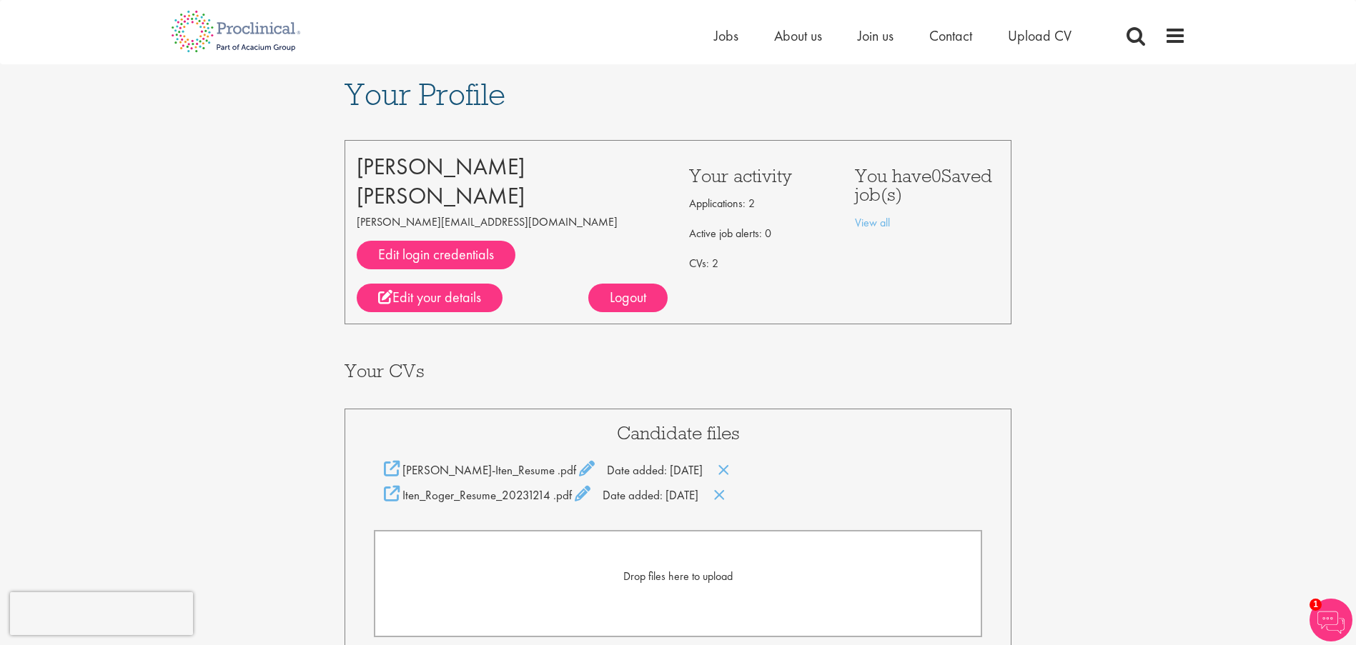
click at [281, 330] on div "Your Profile [PERSON_NAME] [PERSON_NAME][EMAIL_ADDRESS][DOMAIN_NAME] Edit login…" at bounding box center [677, 479] width 1377 height 830
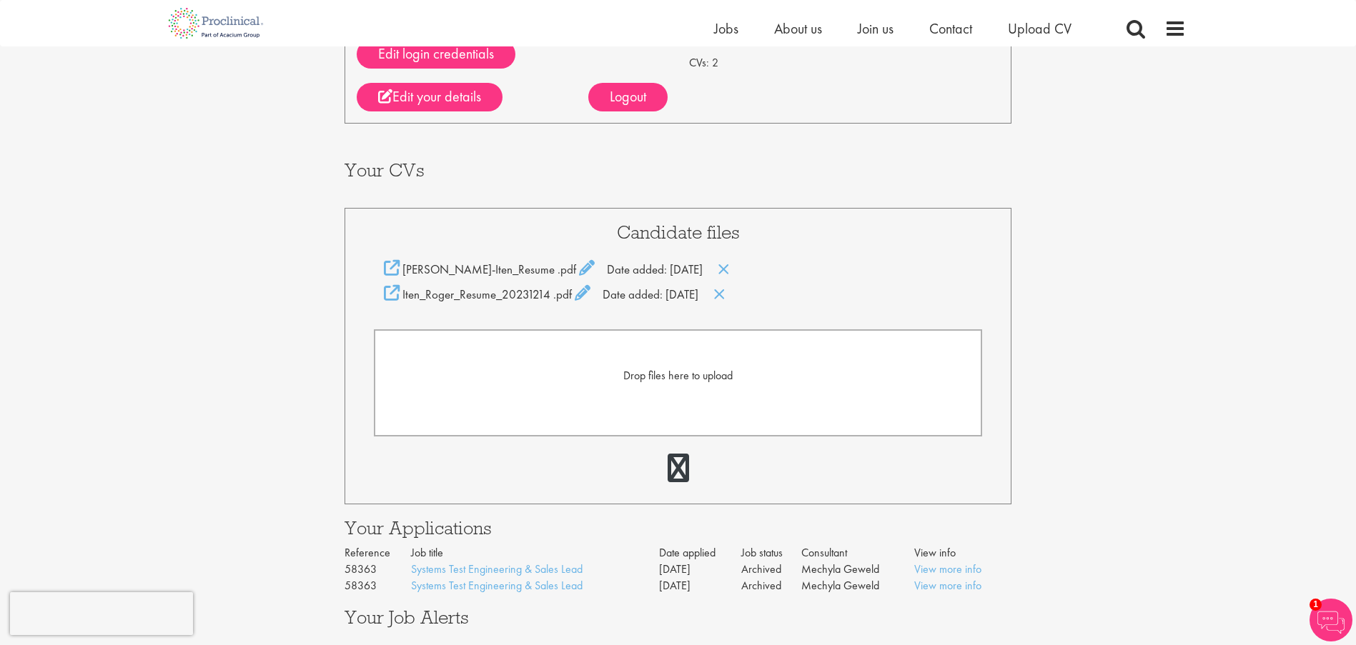
scroll to position [214, 0]
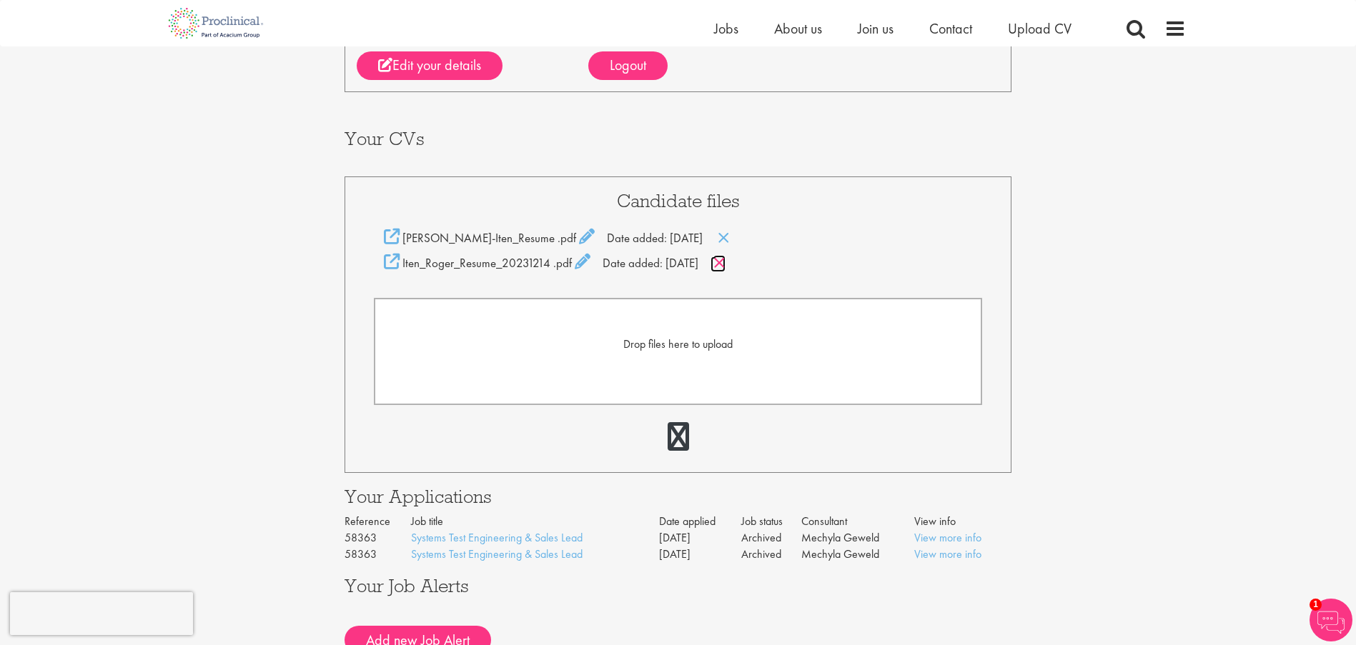
click at [726, 264] on icon at bounding box center [719, 263] width 12 height 16
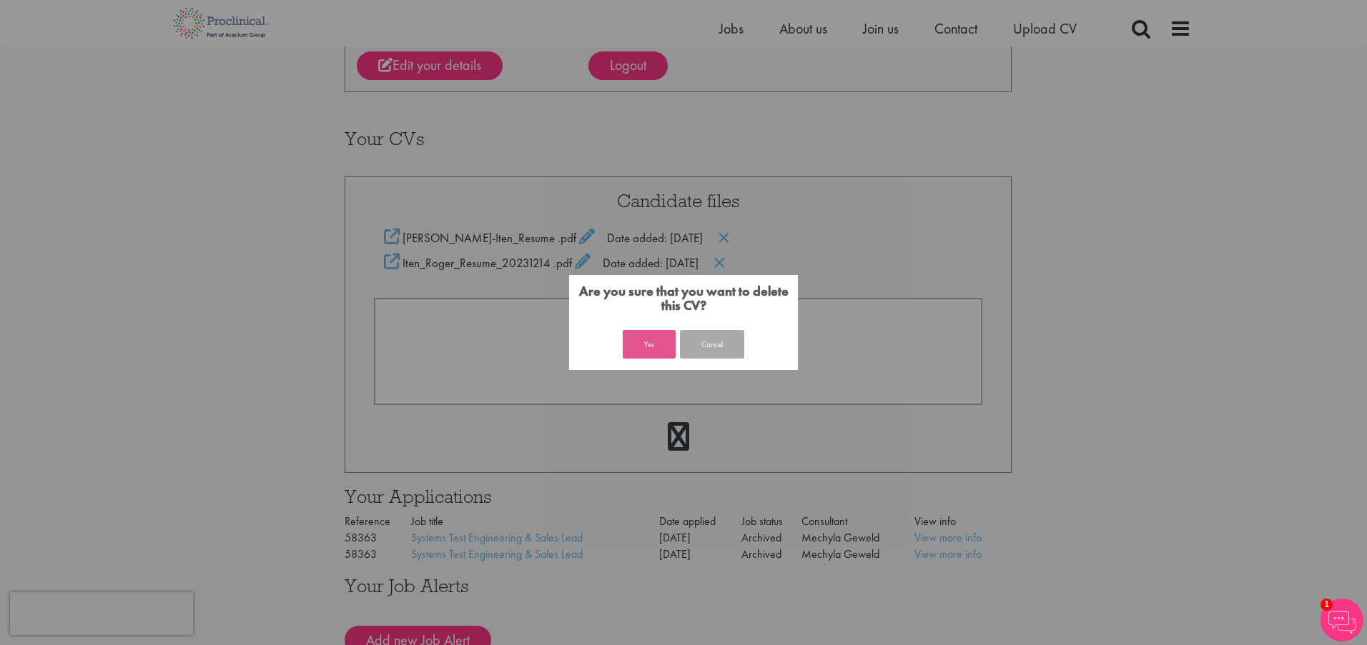
click at [663, 341] on button "Yes" at bounding box center [649, 344] width 53 height 29
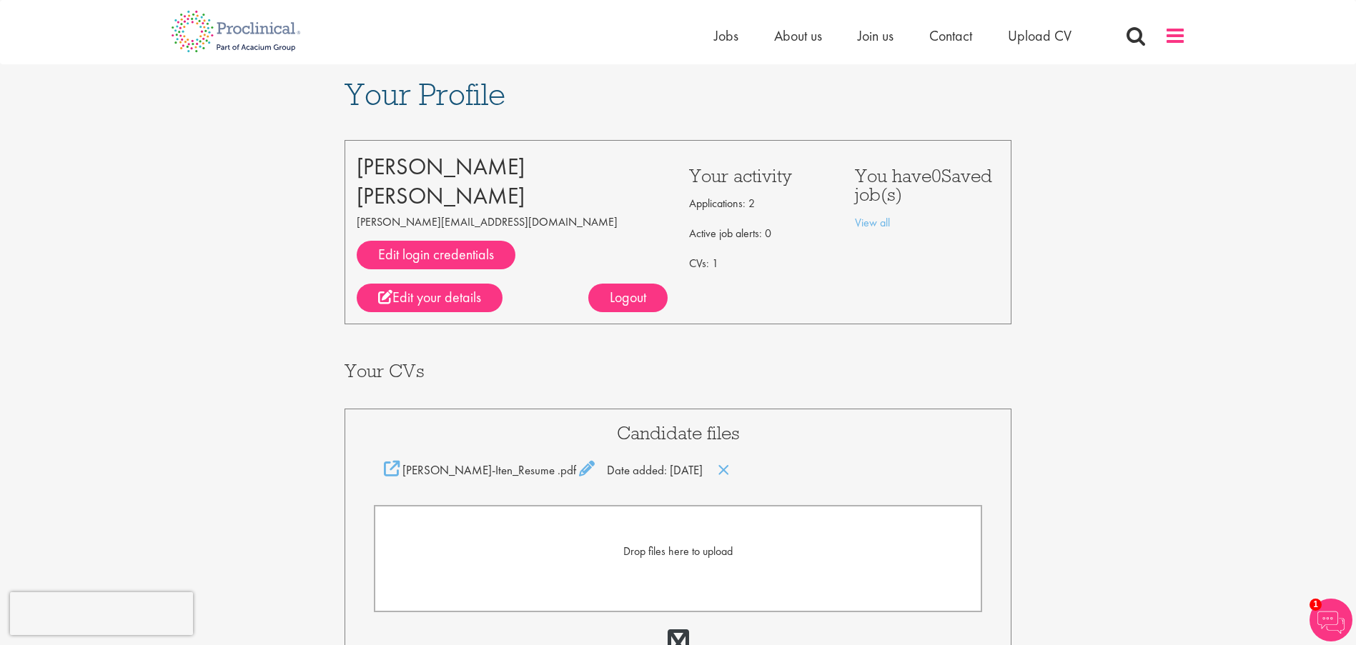
click at [1179, 34] on span at bounding box center [1174, 35] width 21 height 21
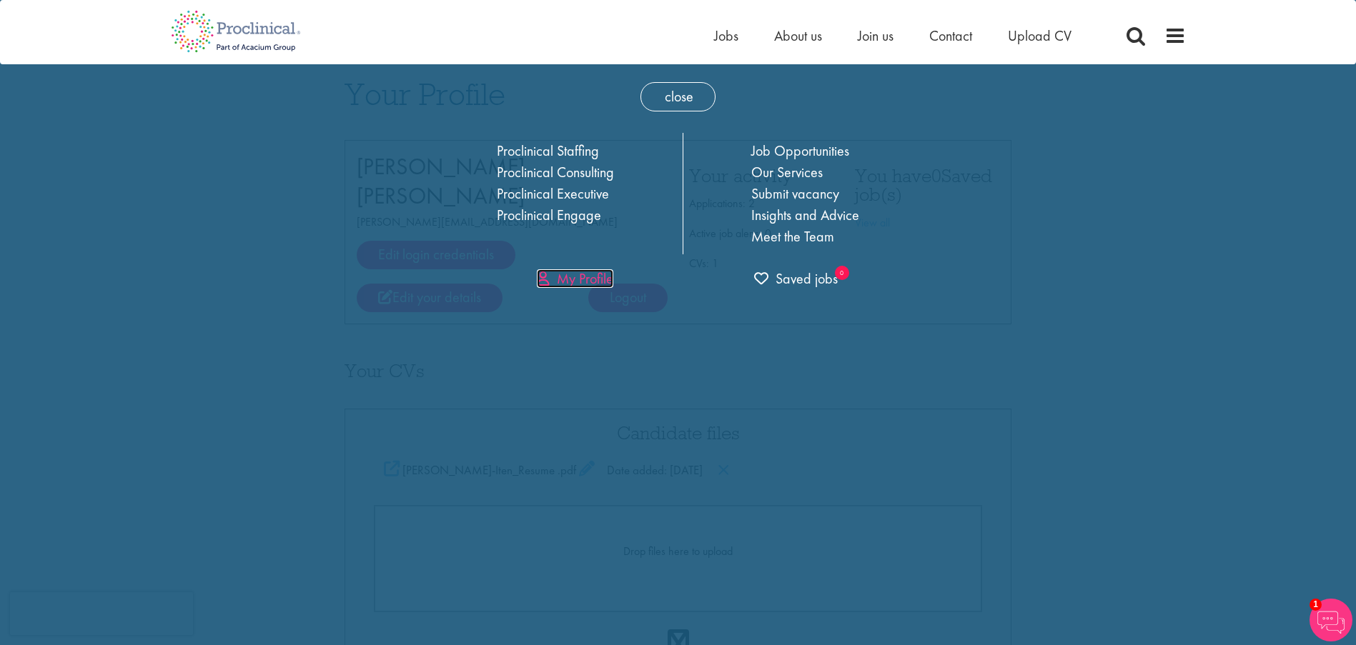
click at [585, 279] on link "My Profile" at bounding box center [575, 278] width 76 height 19
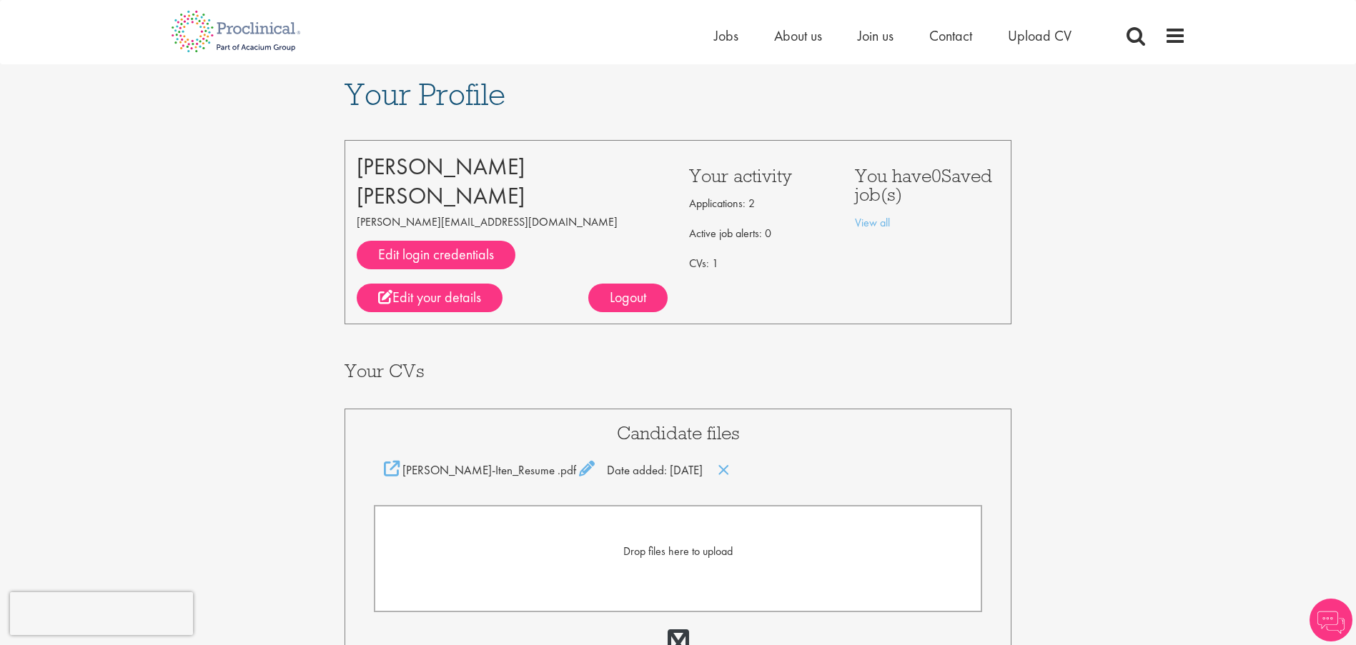
click at [607, 296] on div "Logout" at bounding box center [627, 298] width 79 height 29
